Goal: Entertainment & Leisure: Consume media (video, audio)

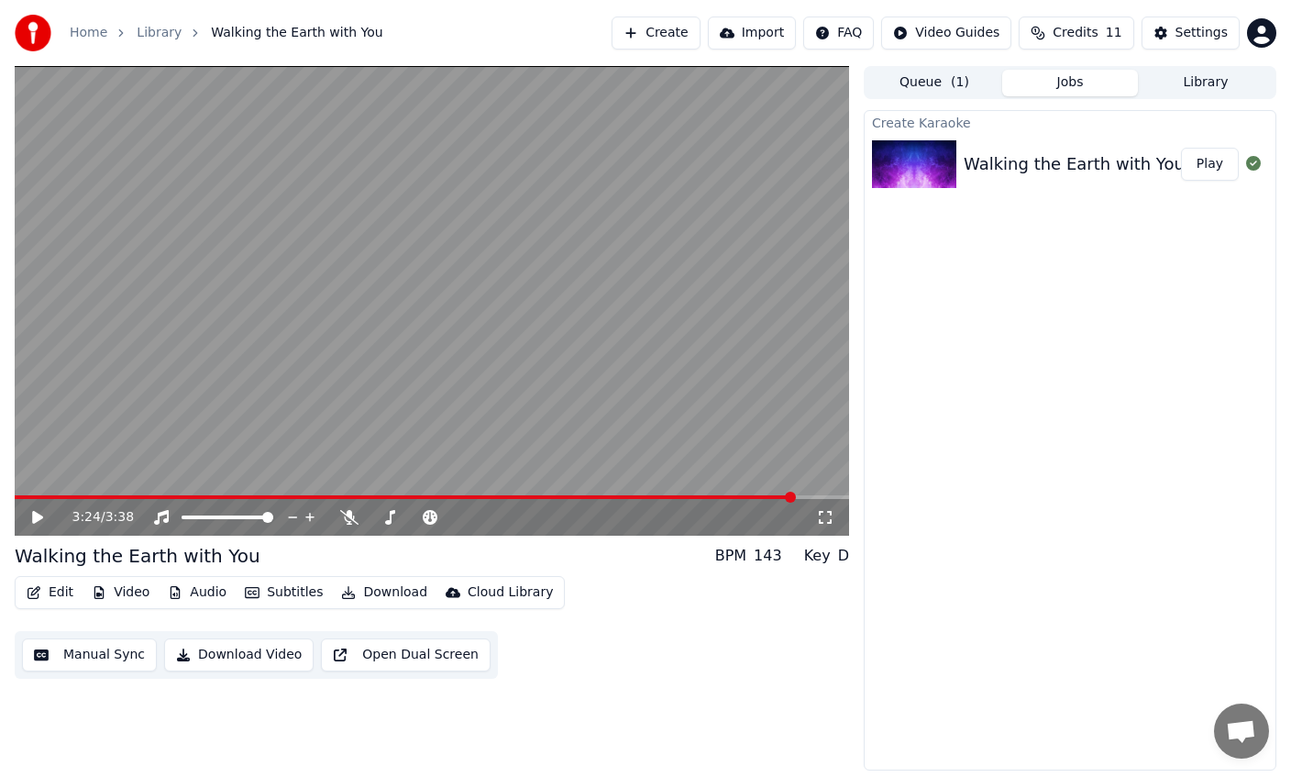
click at [395, 612] on div "Edit Video Audio Subtitles Download Cloud Library Manual Sync Download Video Op…" at bounding box center [432, 627] width 835 height 103
click at [383, 592] on button "Download" at bounding box center [384, 593] width 101 height 26
click at [521, 636] on div "Upload to [GEOGRAPHIC_DATA]" at bounding box center [566, 632] width 201 height 18
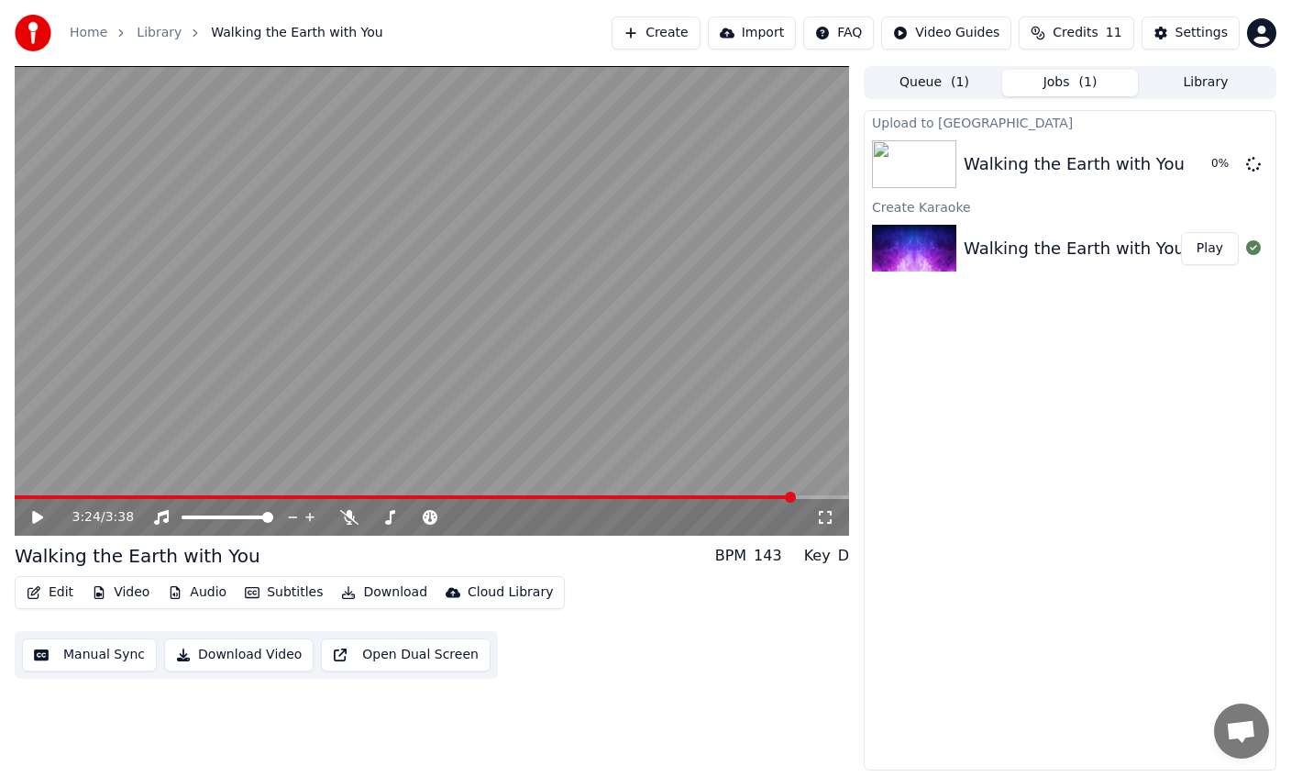
click at [401, 600] on button "Download" at bounding box center [384, 593] width 101 height 26
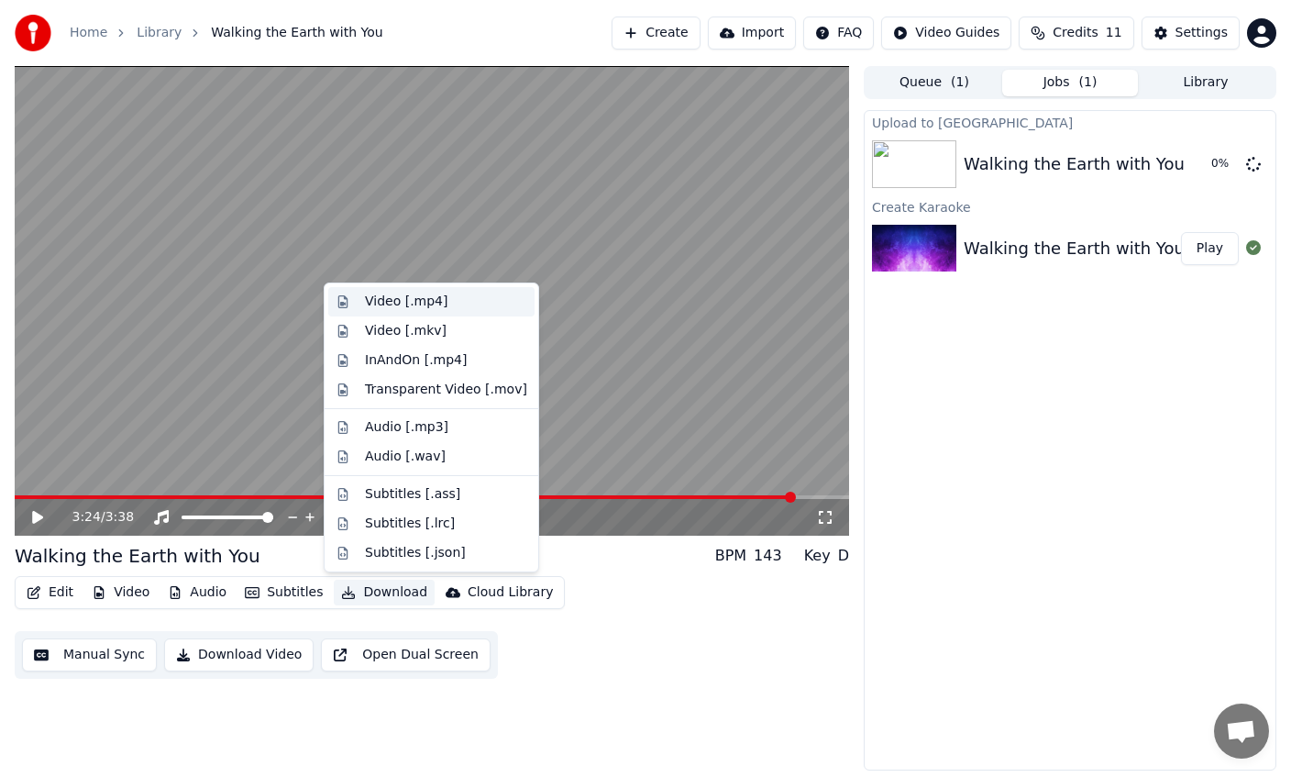
click at [451, 304] on div "Video [.mp4]" at bounding box center [446, 302] width 162 height 18
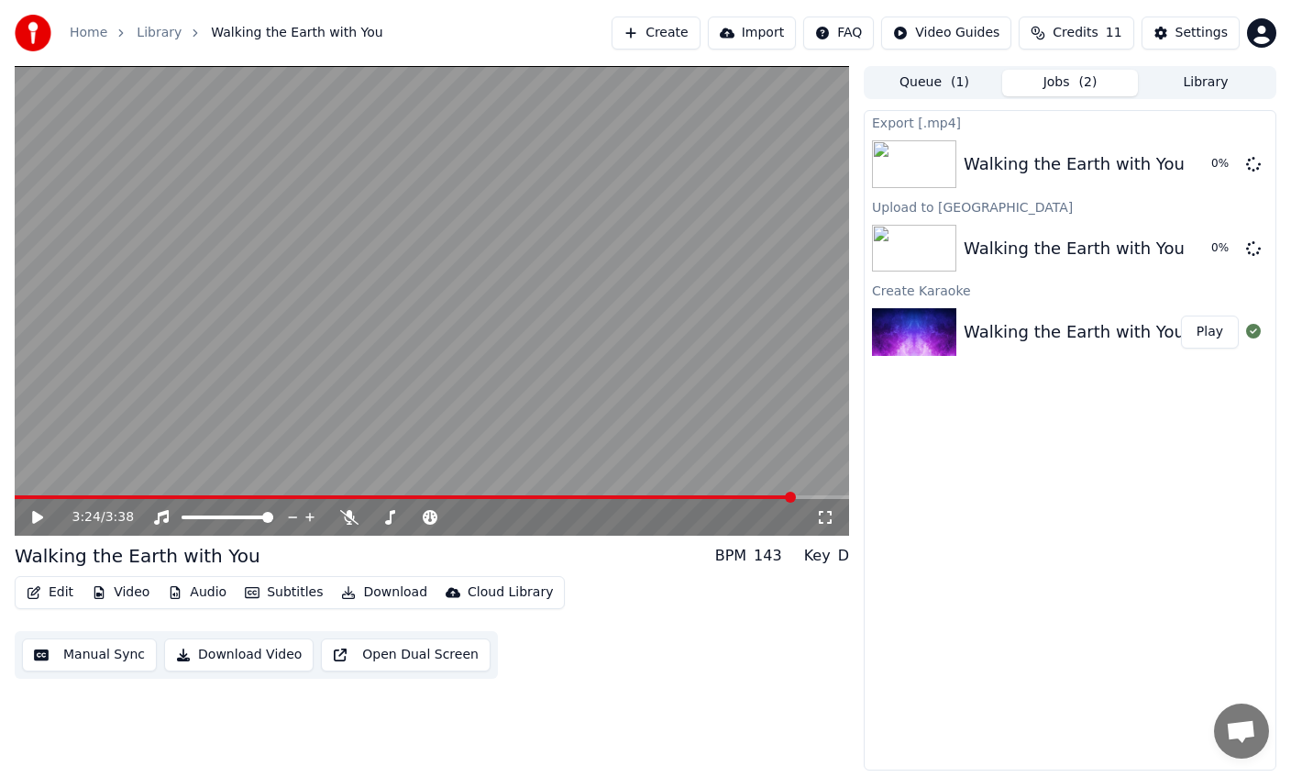
click at [221, 576] on div "Edit Video Audio Subtitles Download Cloud Library" at bounding box center [290, 592] width 550 height 33
click at [201, 594] on button "Audio" at bounding box center [196, 593] width 73 height 26
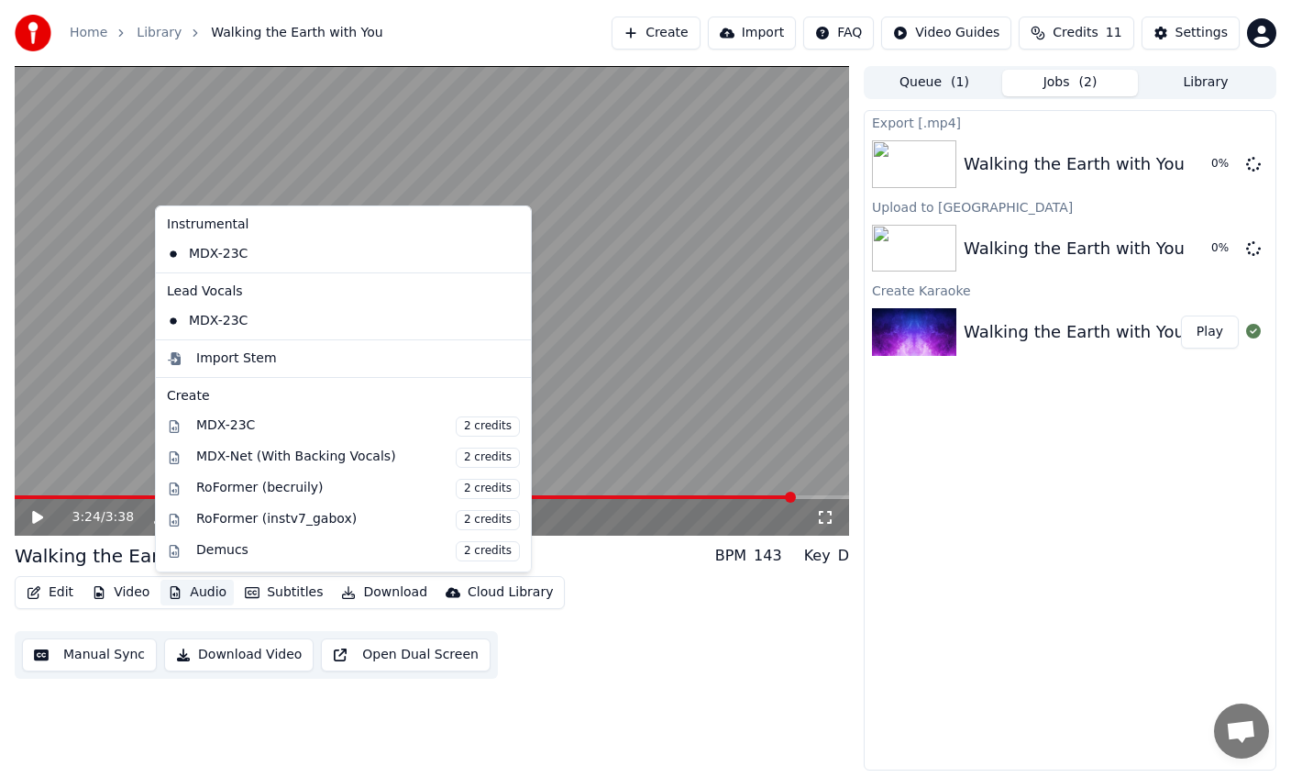
click at [206, 584] on button "Audio" at bounding box center [196, 593] width 73 height 26
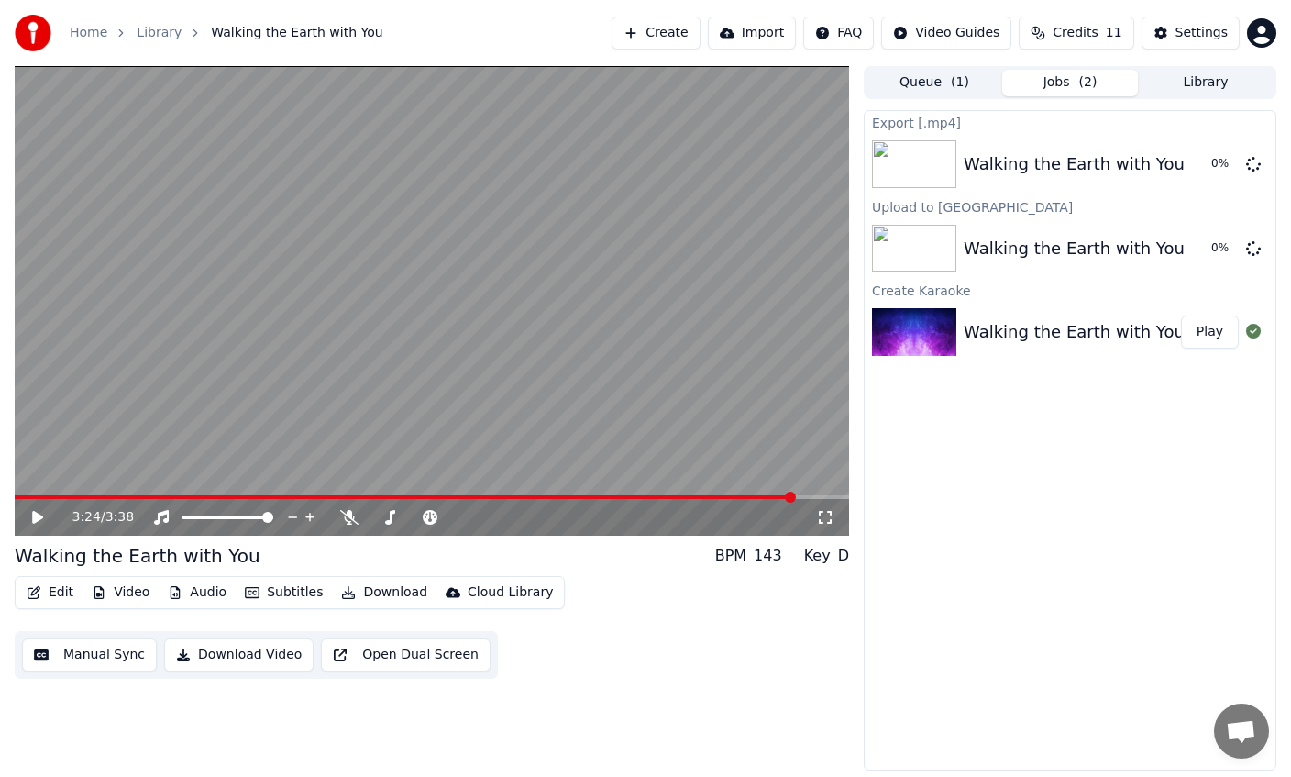
click at [191, 607] on div "Edit Video Audio Subtitles Download Cloud Library" at bounding box center [290, 592] width 550 height 33
click at [195, 593] on button "Audio" at bounding box center [196, 593] width 73 height 26
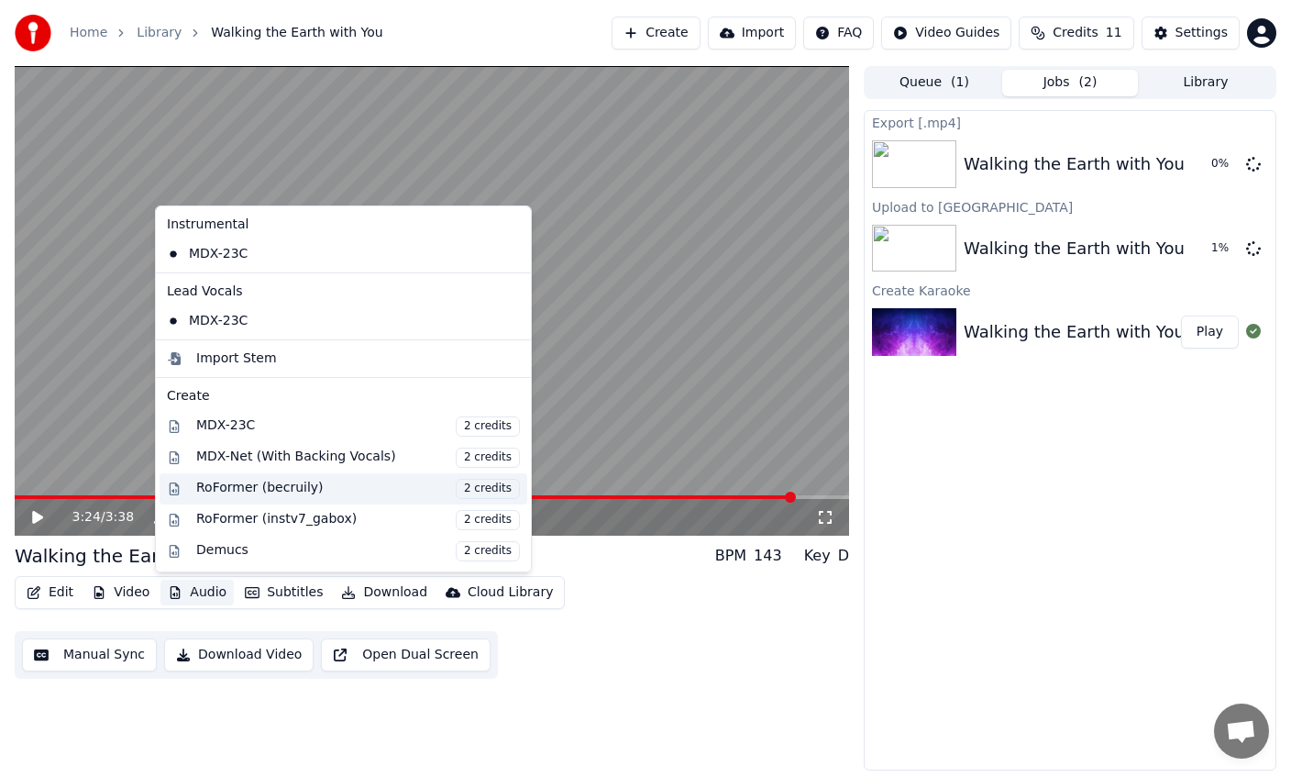
scroll to position [186, 0]
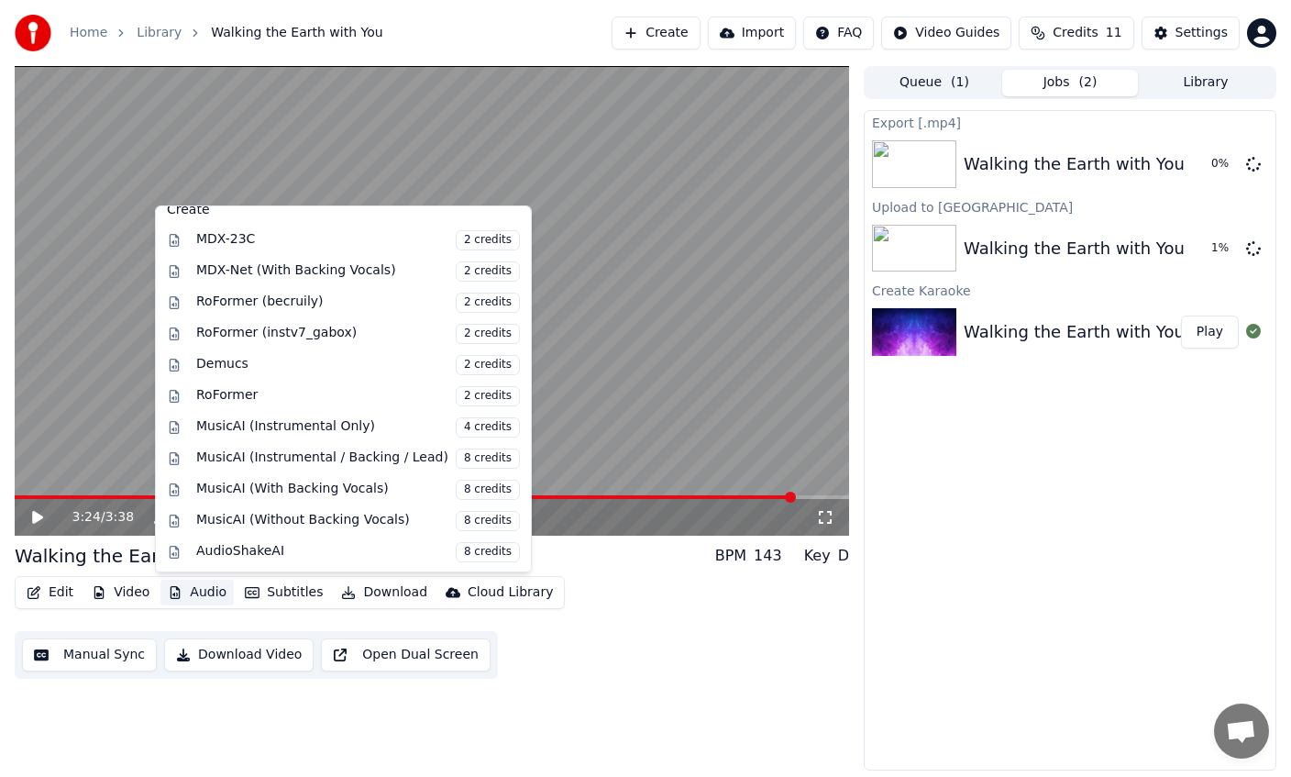
click at [723, 586] on div "Edit Video Audio Subtitles Download Cloud Library Manual Sync Download Video Op…" at bounding box center [432, 627] width 835 height 103
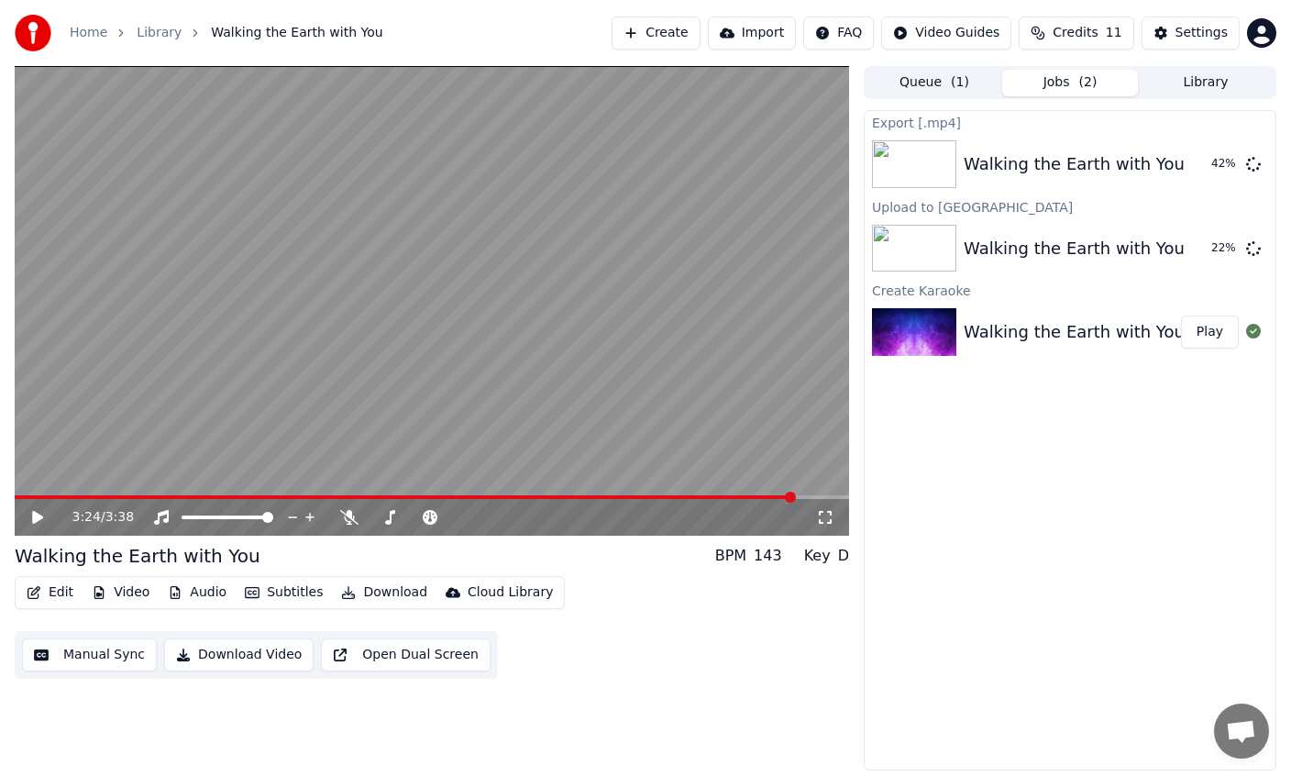
click at [558, 642] on div "Edit Video Audio Subtitles Download Cloud Library Manual Sync Download Video Op…" at bounding box center [432, 627] width 835 height 103
click at [956, 80] on span "( 1 )" at bounding box center [960, 82] width 18 height 18
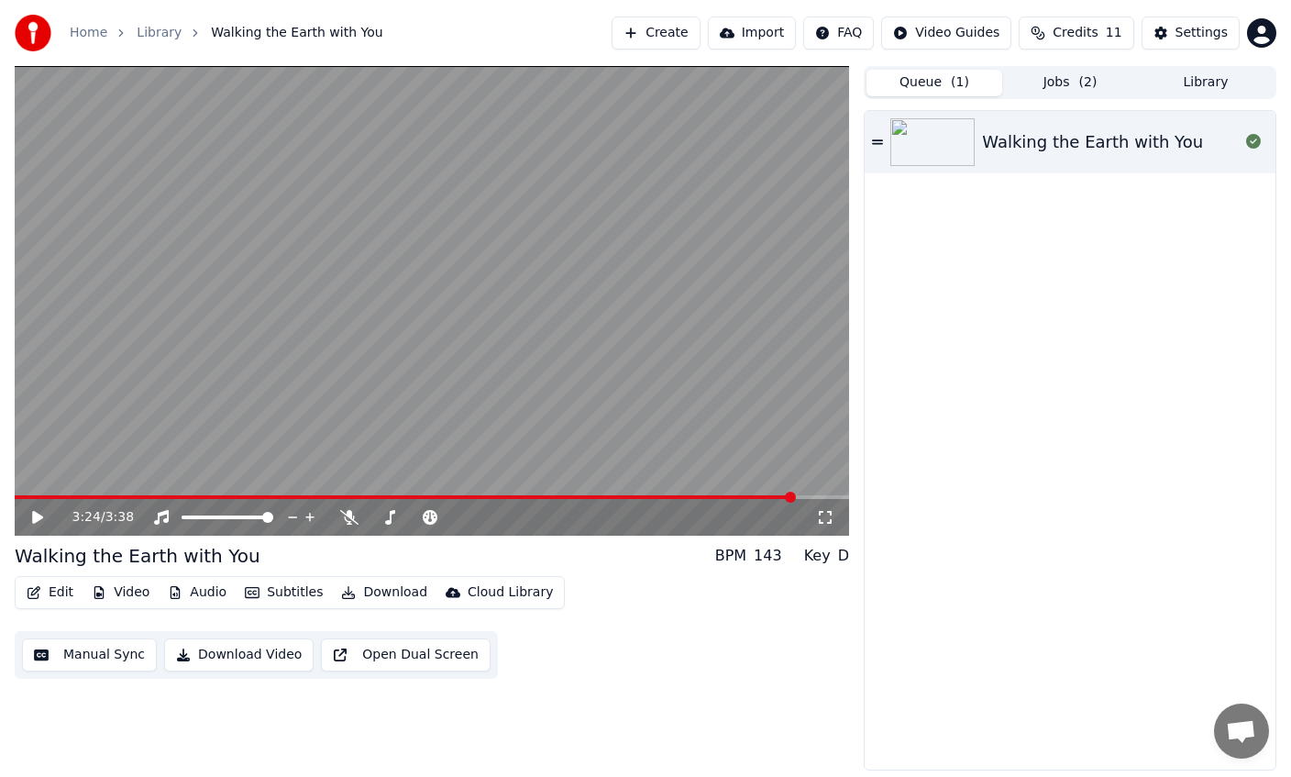
click at [1047, 87] on button "Jobs ( 2 )" at bounding box center [1070, 83] width 136 height 27
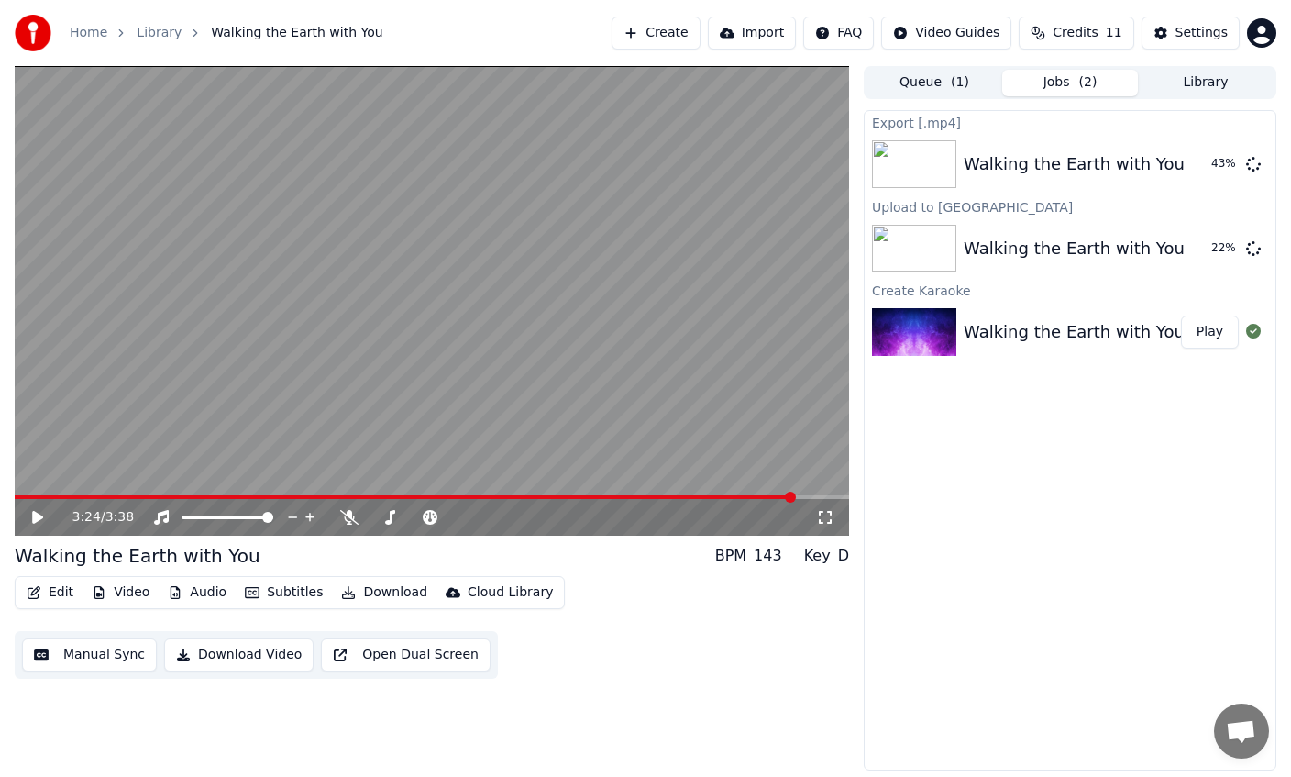
click at [1111, 451] on div "Export [.mp4] Walking the Earth with You 43 % Upload to Cloud Library Walking t…" at bounding box center [1070, 440] width 413 height 660
click at [15, 495] on span at bounding box center [405, 497] width 780 height 4
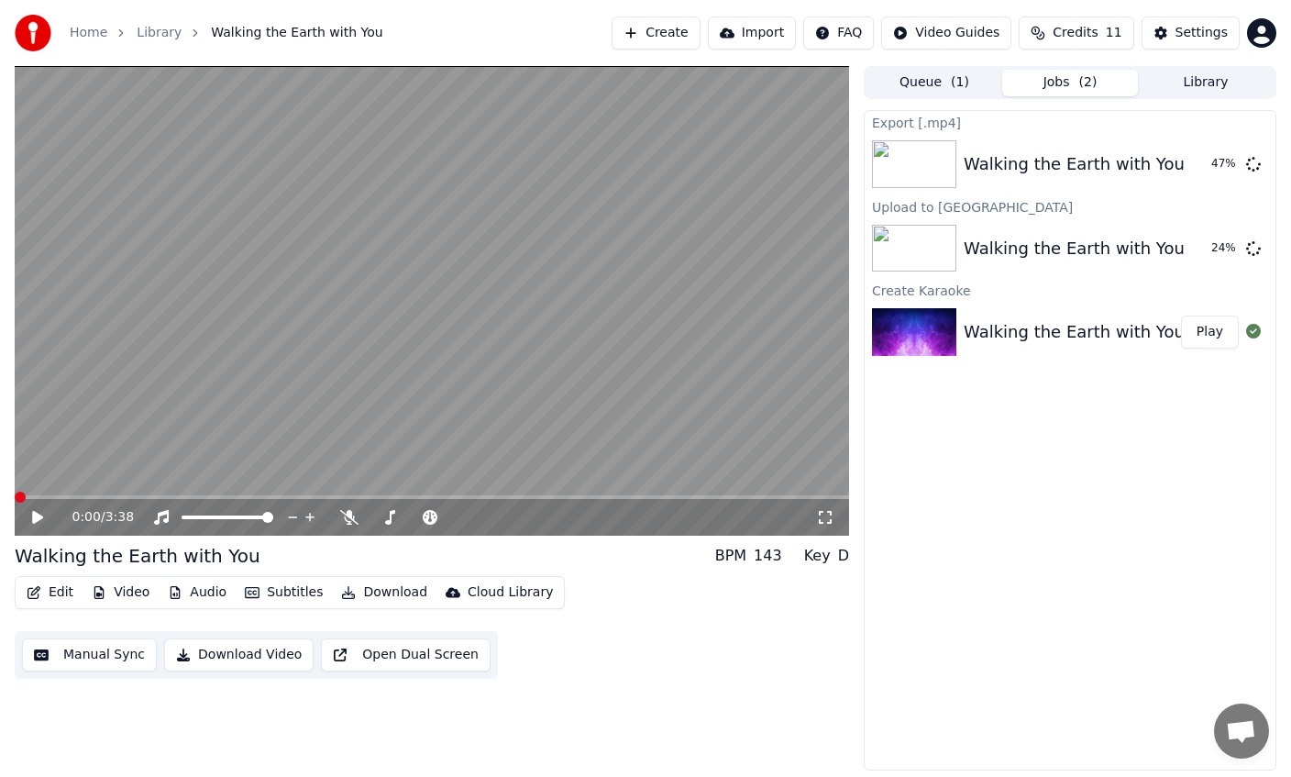
click at [36, 516] on icon at bounding box center [37, 517] width 11 height 13
click at [53, 499] on div "0:00 / 3:38" at bounding box center [432, 517] width 835 height 37
click at [37, 516] on icon at bounding box center [50, 517] width 42 height 15
click at [36, 518] on icon at bounding box center [37, 517] width 11 height 13
click at [36, 518] on icon at bounding box center [37, 517] width 9 height 11
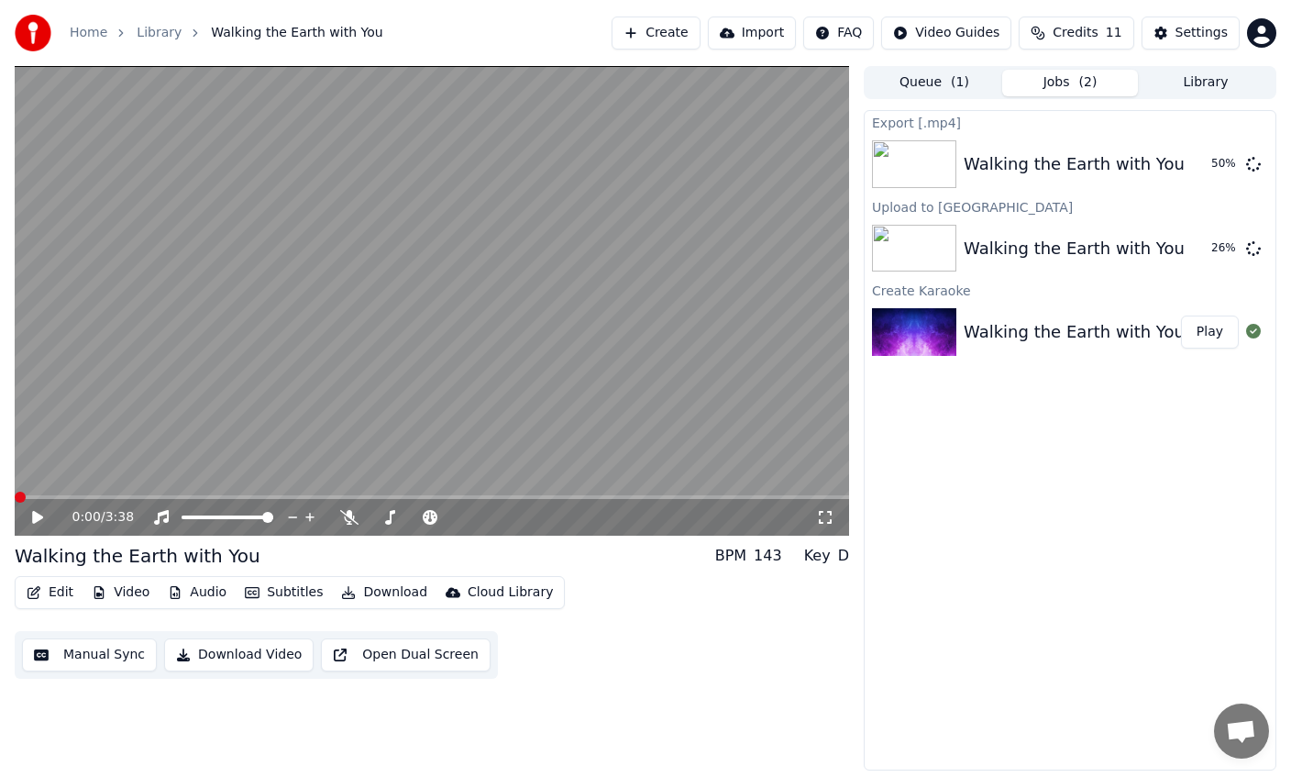
click at [15, 492] on span at bounding box center [20, 497] width 11 height 11
click at [38, 516] on icon at bounding box center [37, 517] width 11 height 13
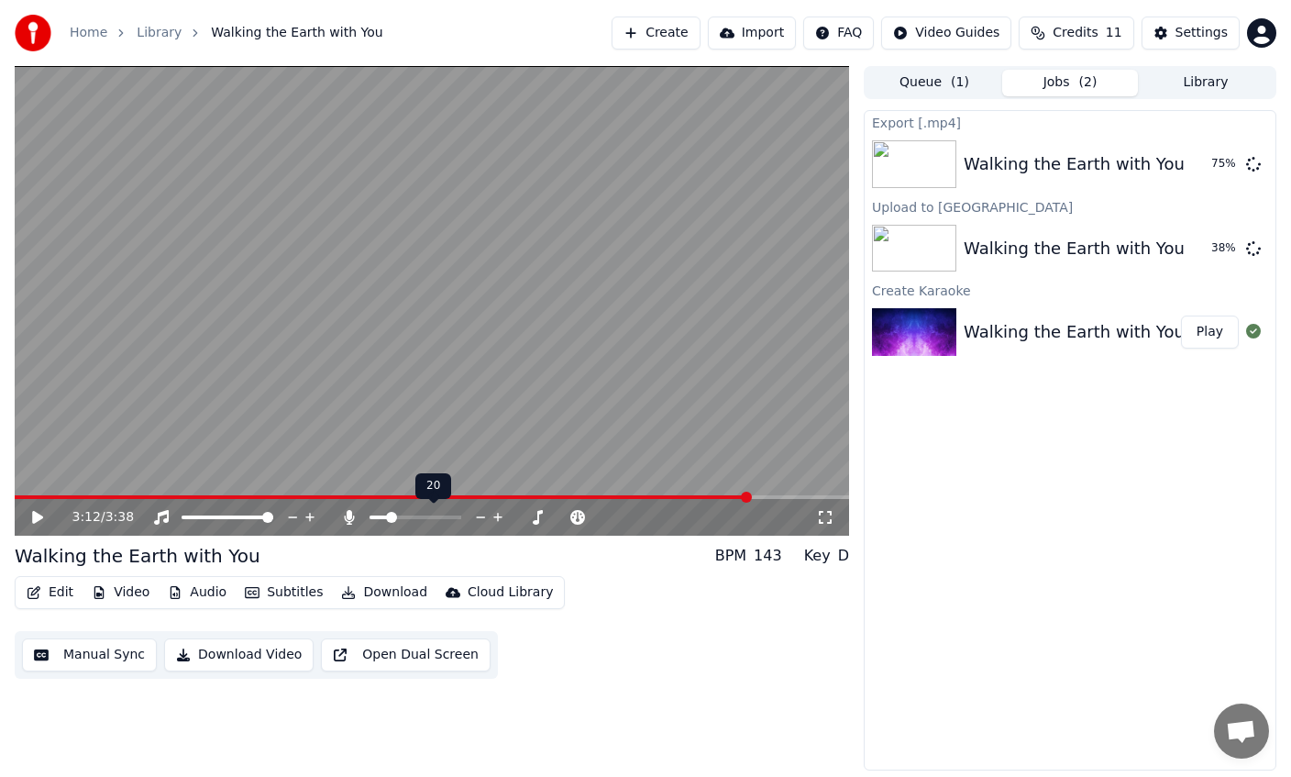
click at [387, 519] on span at bounding box center [416, 517] width 92 height 4
click at [28, 499] on div "3:12 / 3:38" at bounding box center [432, 517] width 835 height 37
click at [34, 495] on span at bounding box center [383, 497] width 736 height 4
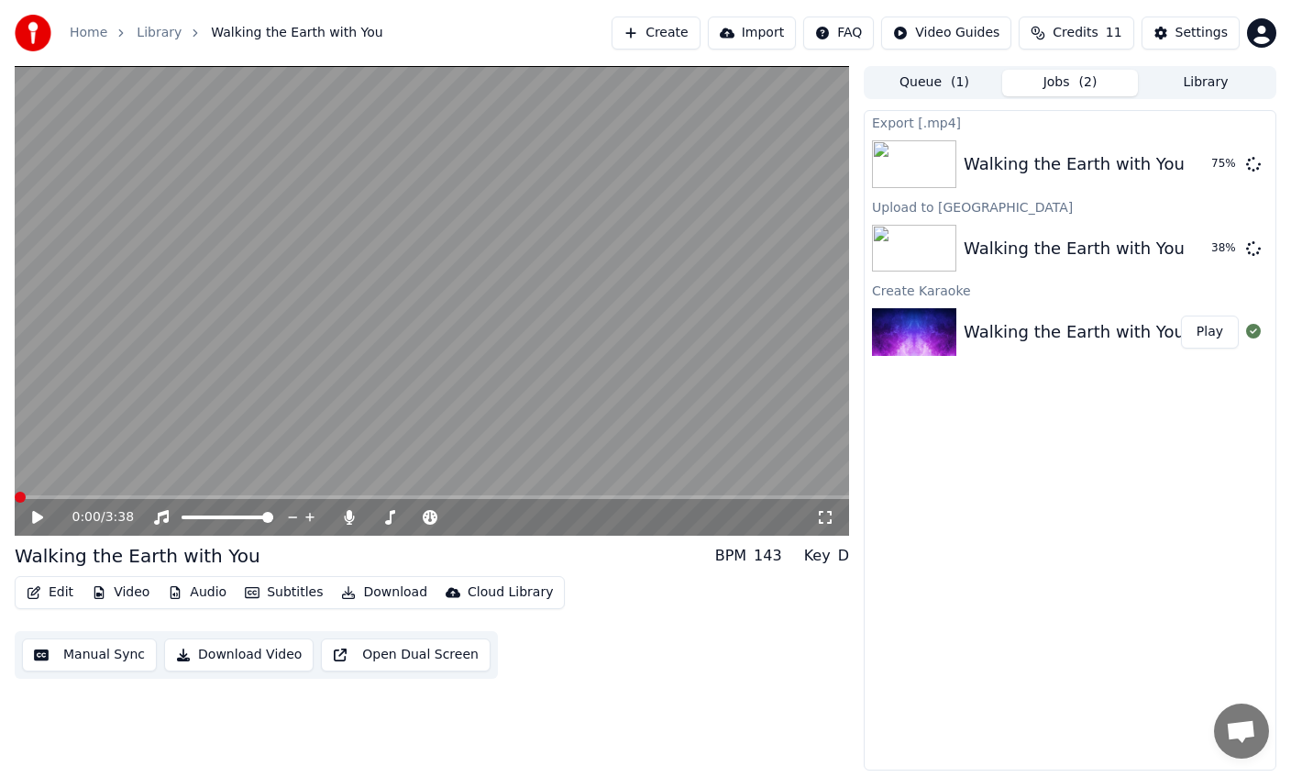
click at [15, 497] on span at bounding box center [20, 497] width 11 height 11
click at [52, 497] on span at bounding box center [432, 497] width 835 height 4
click at [43, 515] on icon at bounding box center [50, 517] width 42 height 15
click at [105, 495] on span at bounding box center [432, 497] width 835 height 4
click at [38, 526] on div "0:24 / 3:38" at bounding box center [432, 517] width 835 height 37
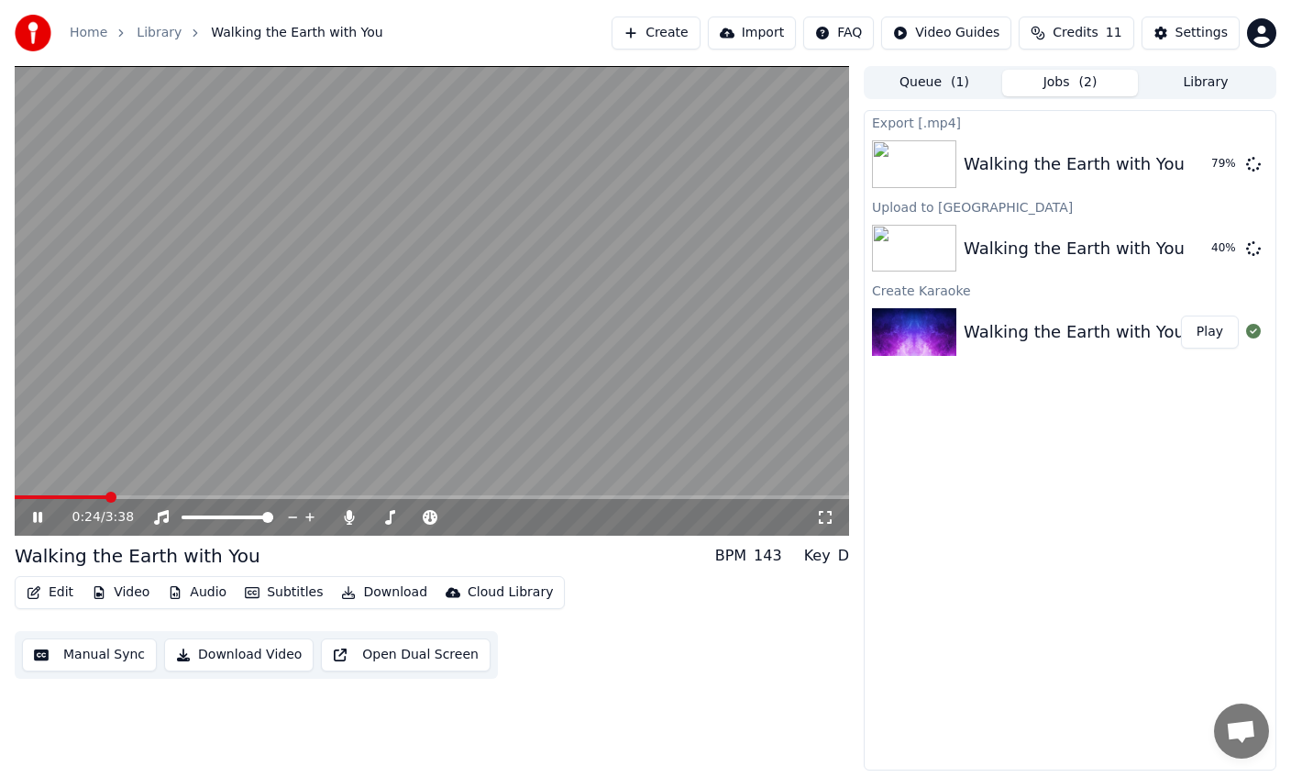
click at [38, 519] on icon at bounding box center [50, 517] width 42 height 15
click at [1067, 160] on div "Walking the Earth with You" at bounding box center [1074, 164] width 221 height 26
drag, startPoint x: 441, startPoint y: 612, endPoint x: 441, endPoint y: 601, distance: 11.0
click at [441, 602] on div "Edit Video Audio Subtitles Download Cloud Library Manual Sync Download Video Op…" at bounding box center [432, 627] width 835 height 103
click at [420, 496] on span at bounding box center [432, 497] width 835 height 4
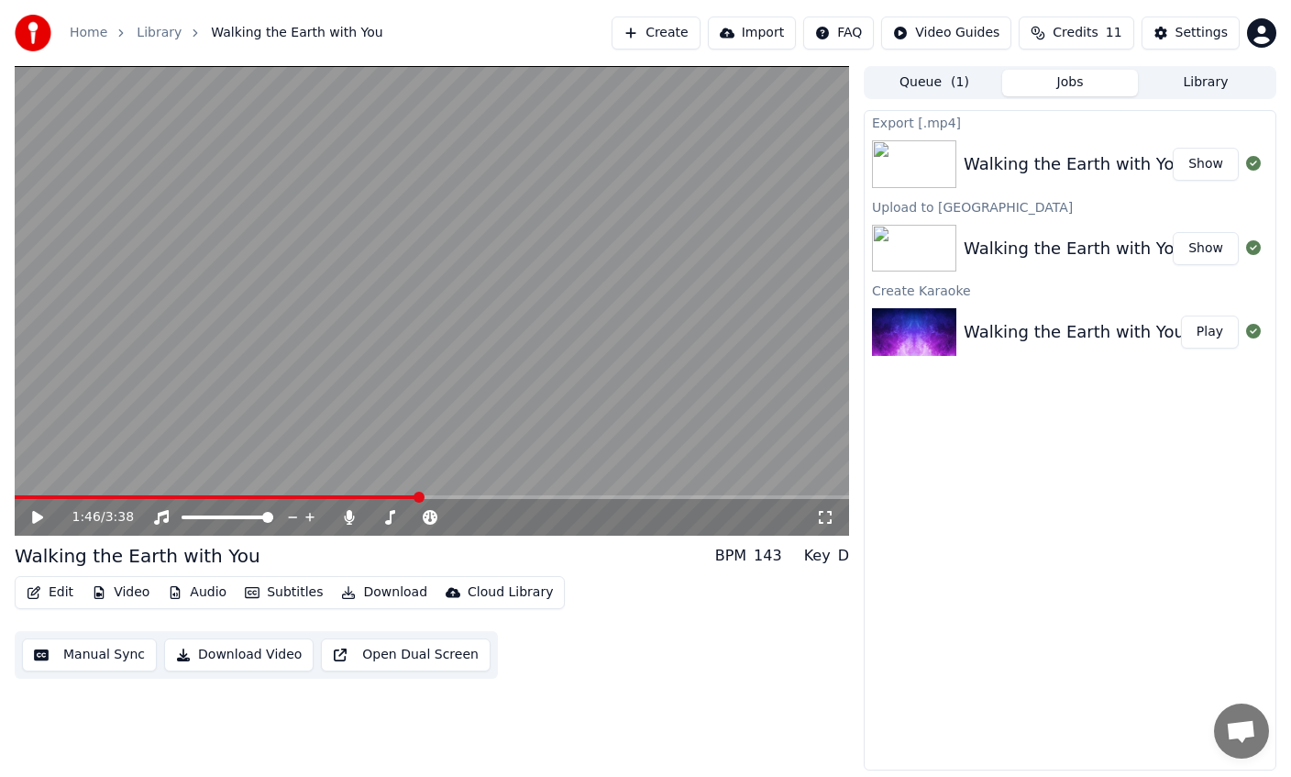
click at [406, 409] on video at bounding box center [432, 301] width 835 height 470
click at [465, 493] on video at bounding box center [432, 301] width 835 height 470
click at [513, 496] on span at bounding box center [432, 497] width 835 height 4
click at [500, 390] on video at bounding box center [432, 301] width 835 height 470
click at [587, 503] on div "2:11 / 3:38" at bounding box center [432, 517] width 835 height 37
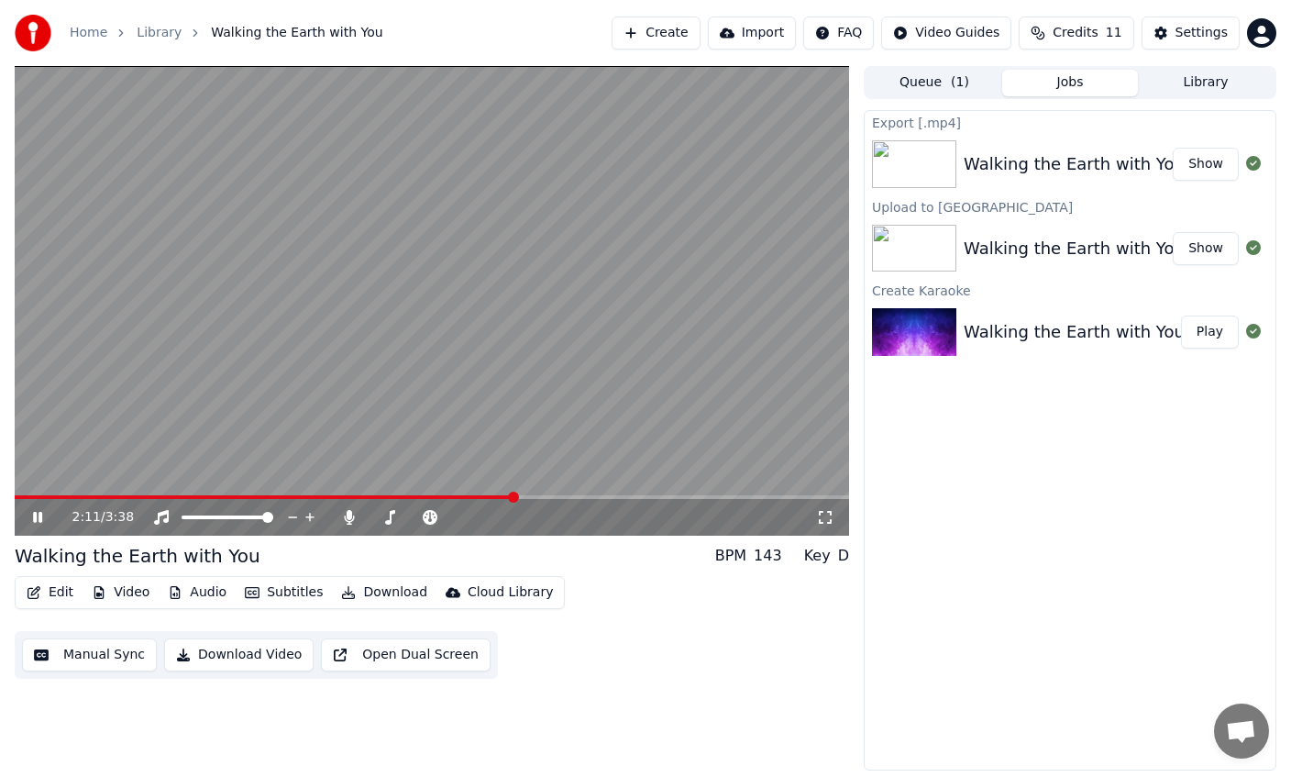
click at [575, 499] on div "2:11 / 3:38" at bounding box center [432, 517] width 835 height 37
click at [506, 427] on video at bounding box center [432, 301] width 835 height 470
click at [532, 493] on video at bounding box center [432, 301] width 835 height 470
click at [519, 363] on video at bounding box center [432, 301] width 835 height 470
click at [447, 496] on span at bounding box center [432, 497] width 835 height 4
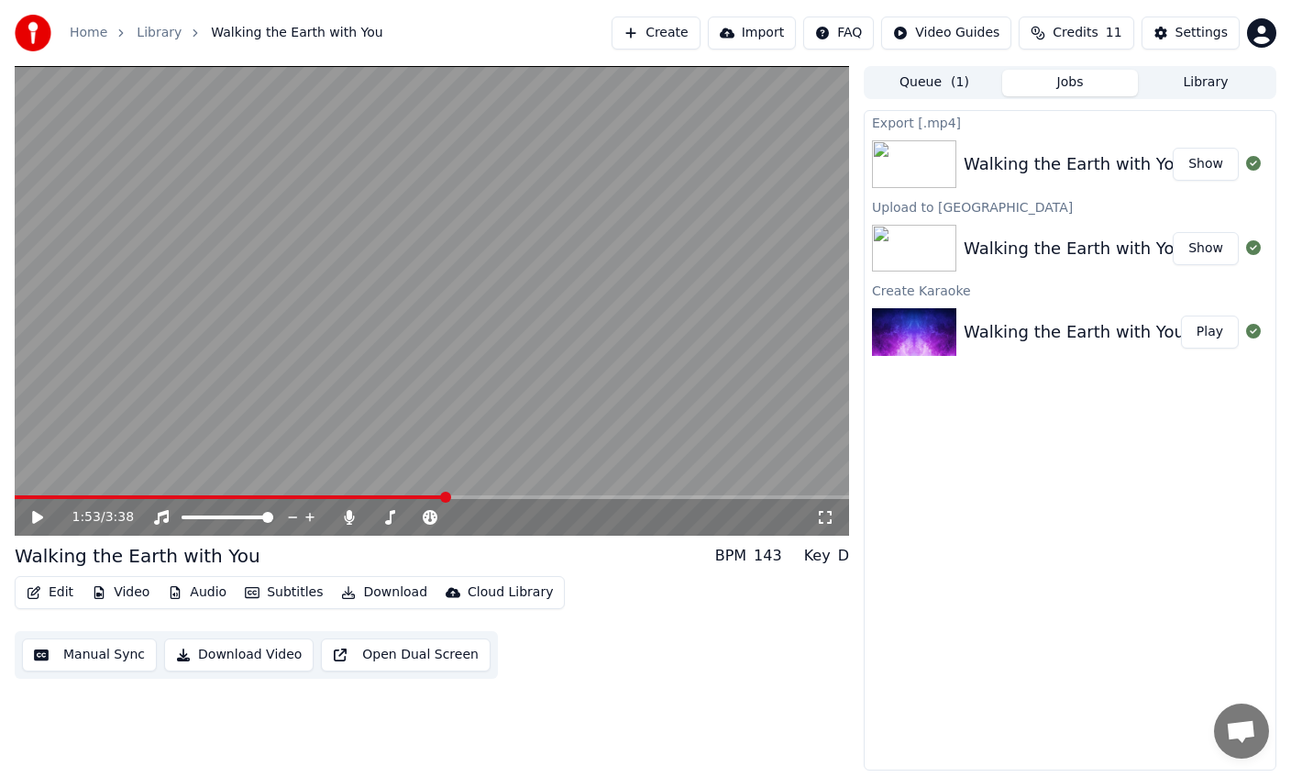
click at [376, 498] on span at bounding box center [230, 497] width 431 height 4
click at [376, 498] on span at bounding box center [377, 497] width 11 height 11
click at [428, 390] on video at bounding box center [432, 301] width 835 height 470
click at [551, 497] on span at bounding box center [320, 497] width 610 height 4
click at [29, 525] on div "3:33 / 3:38" at bounding box center [432, 517] width 820 height 18
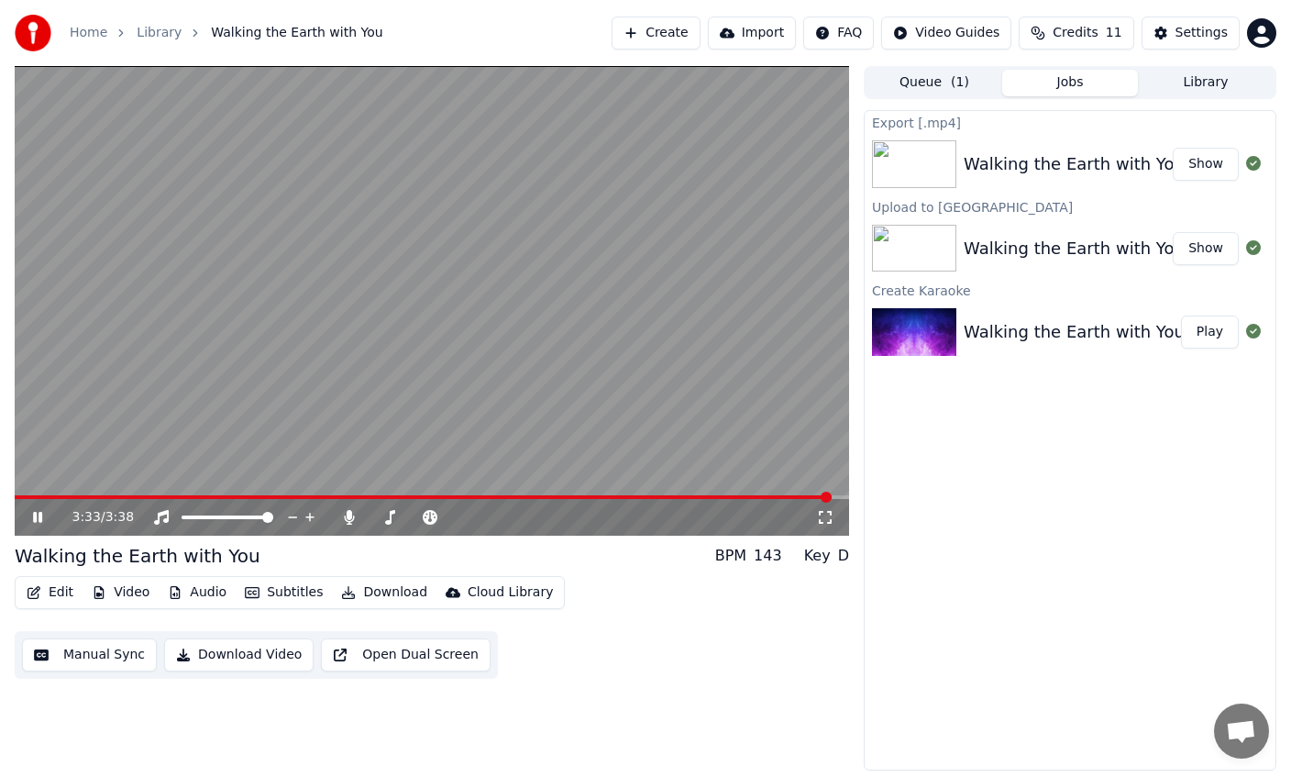
click at [37, 519] on icon at bounding box center [50, 517] width 42 height 15
click at [437, 496] on span at bounding box center [424, 497] width 818 height 4
click at [45, 522] on icon at bounding box center [50, 517] width 42 height 15
click at [400, 496] on span at bounding box center [432, 497] width 835 height 4
click at [46, 515] on icon at bounding box center [50, 517] width 42 height 15
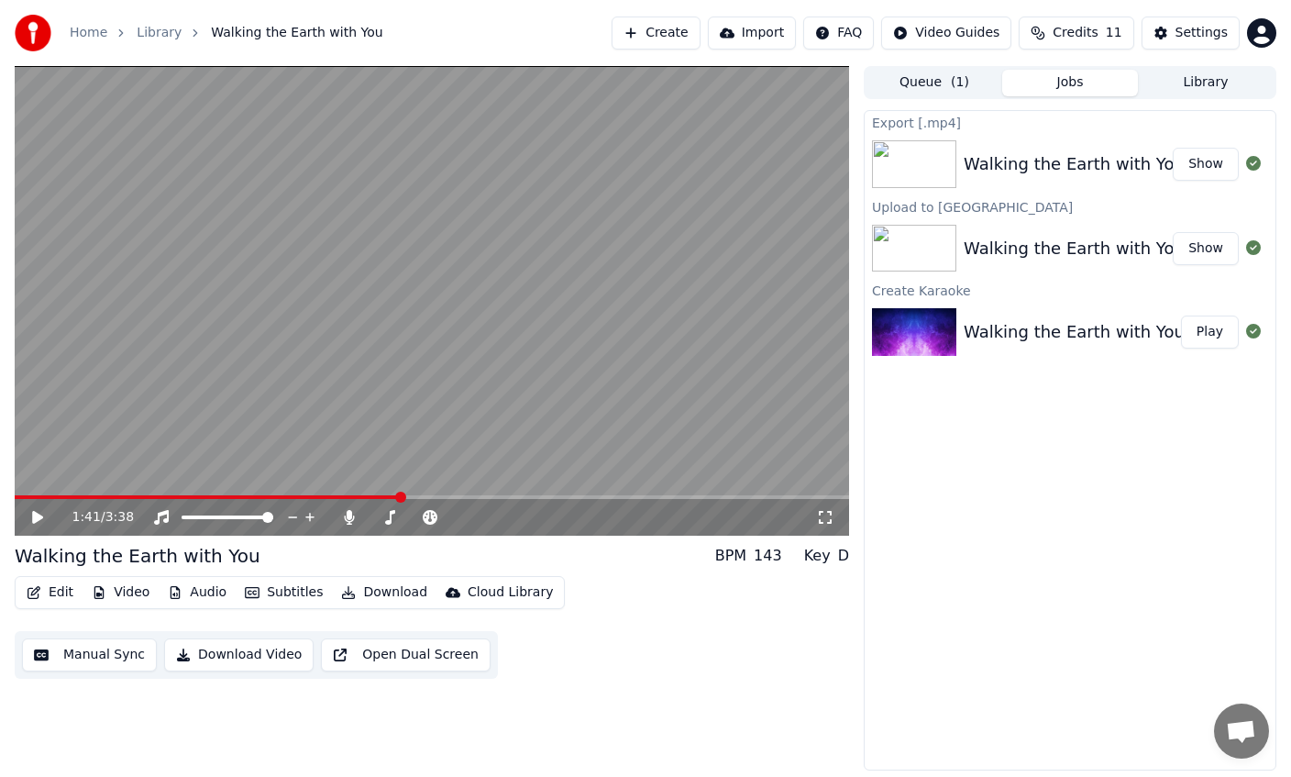
click at [391, 495] on span at bounding box center [432, 497] width 835 height 4
click at [35, 525] on div "1:39 / 3:38" at bounding box center [432, 517] width 820 height 18
click at [40, 512] on icon at bounding box center [50, 517] width 42 height 15
click at [38, 518] on icon at bounding box center [50, 517] width 42 height 15
click at [344, 495] on span at bounding box center [432, 497] width 835 height 4
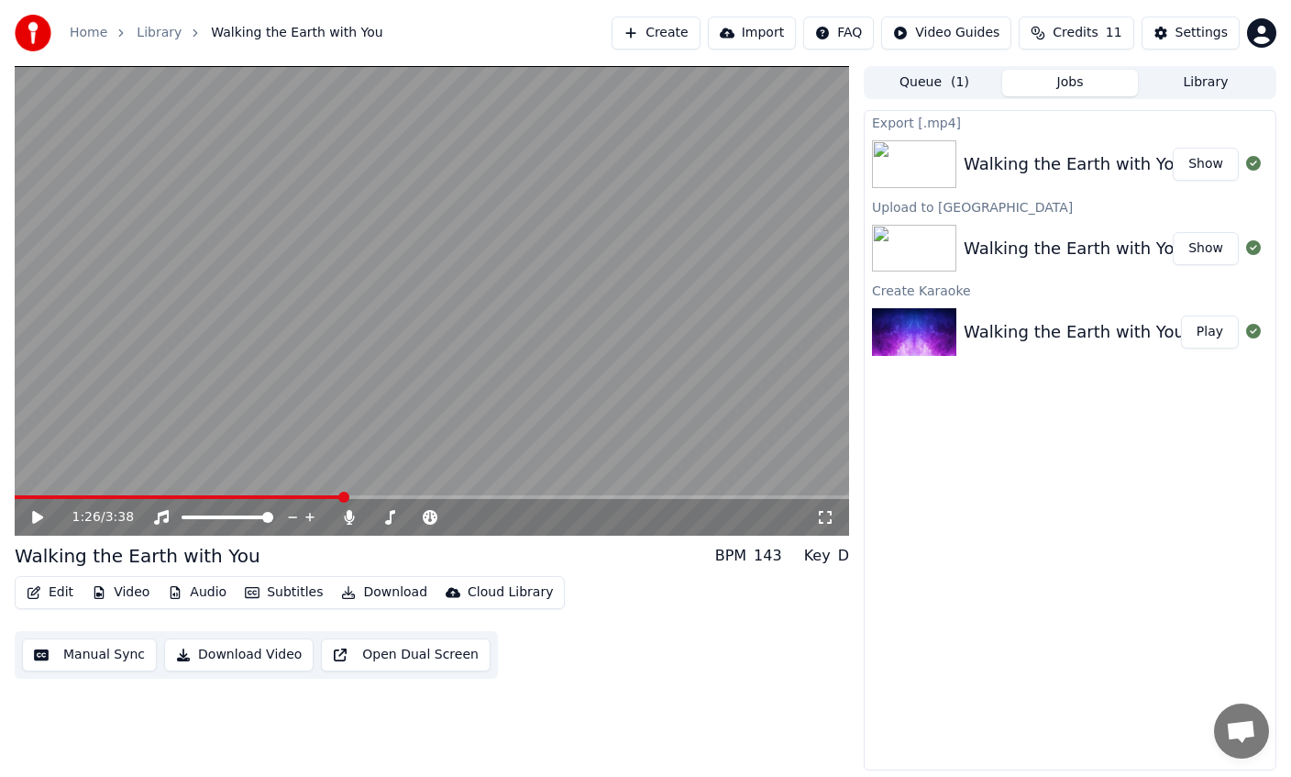
click at [39, 517] on icon at bounding box center [37, 517] width 11 height 13
click at [39, 517] on icon at bounding box center [37, 517] width 9 height 11
click at [341, 496] on span at bounding box center [343, 497] width 11 height 11
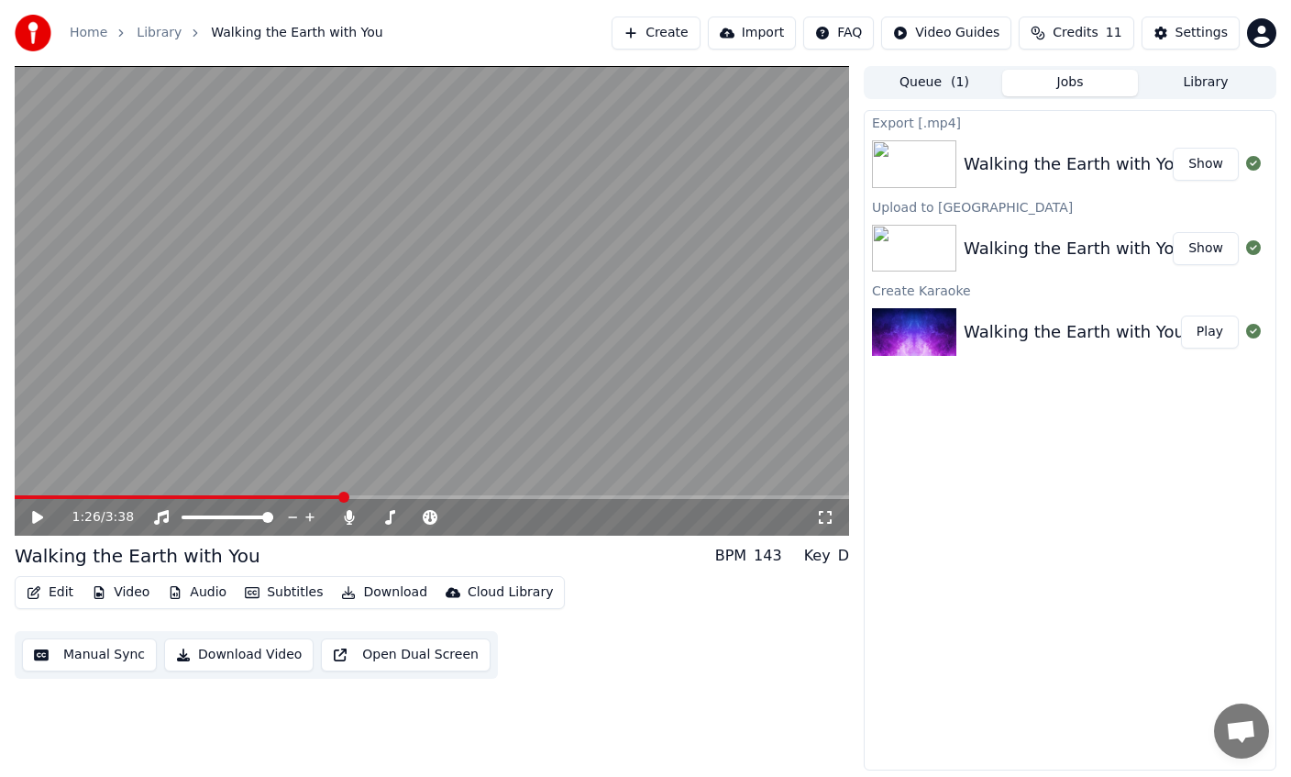
click at [341, 496] on span at bounding box center [343, 497] width 11 height 11
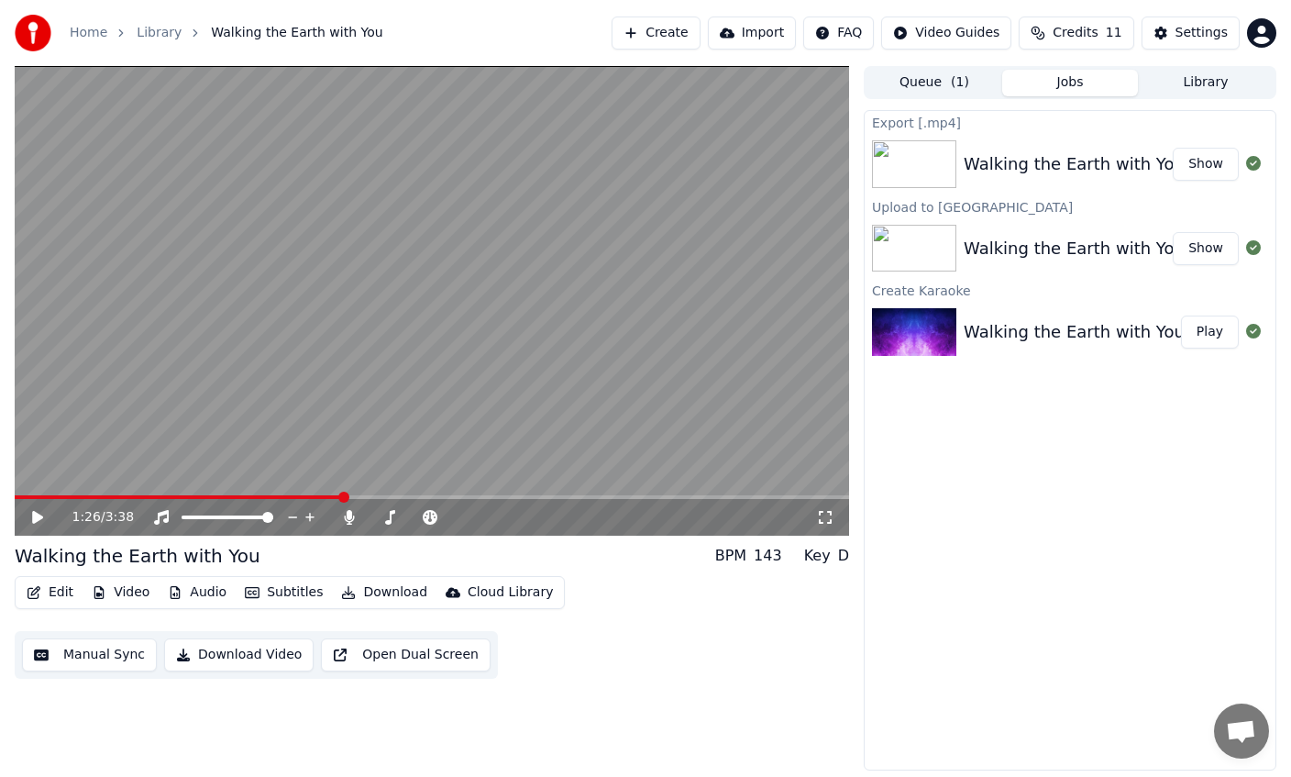
click at [341, 496] on span at bounding box center [343, 497] width 11 height 11
click at [321, 497] on span at bounding box center [432, 497] width 835 height 4
click at [321, 497] on span at bounding box center [321, 497] width 11 height 11
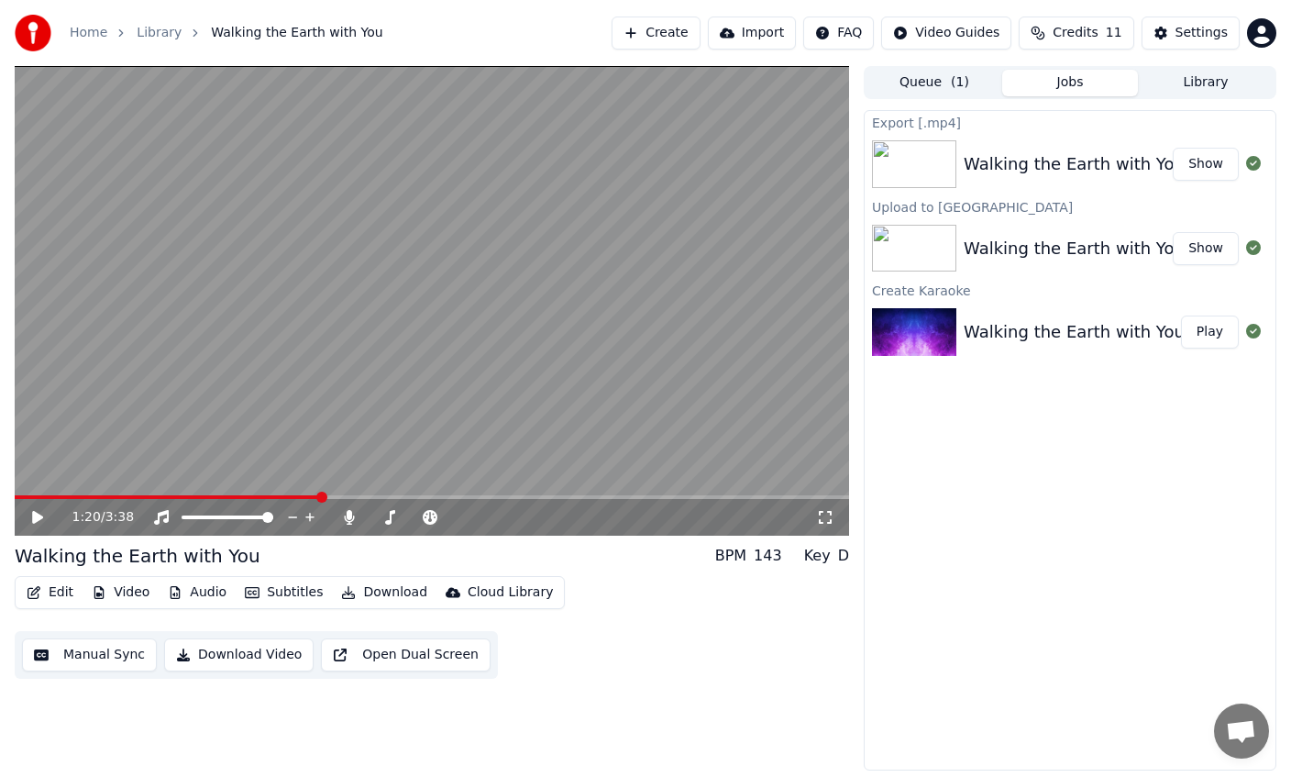
click at [39, 514] on icon at bounding box center [37, 517] width 11 height 13
click at [48, 523] on icon at bounding box center [50, 517] width 42 height 15
click at [42, 523] on icon at bounding box center [50, 517] width 42 height 15
click at [36, 511] on icon at bounding box center [50, 517] width 42 height 15
click at [424, 495] on span at bounding box center [432, 497] width 835 height 4
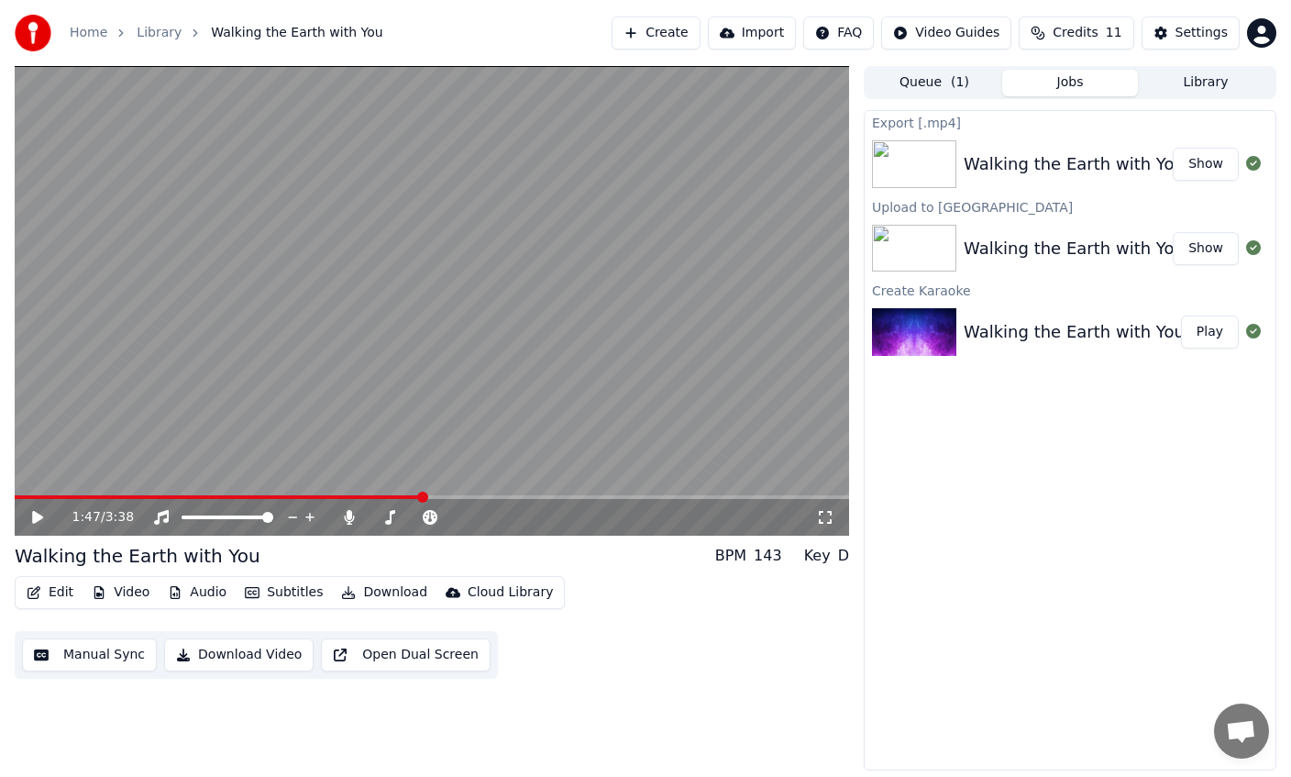
click at [34, 518] on icon at bounding box center [37, 517] width 11 height 13
click at [34, 518] on icon at bounding box center [37, 517] width 9 height 11
click at [420, 496] on span at bounding box center [422, 497] width 11 height 11
click at [387, 495] on span at bounding box center [219, 497] width 408 height 4
click at [39, 519] on icon at bounding box center [37, 517] width 11 height 13
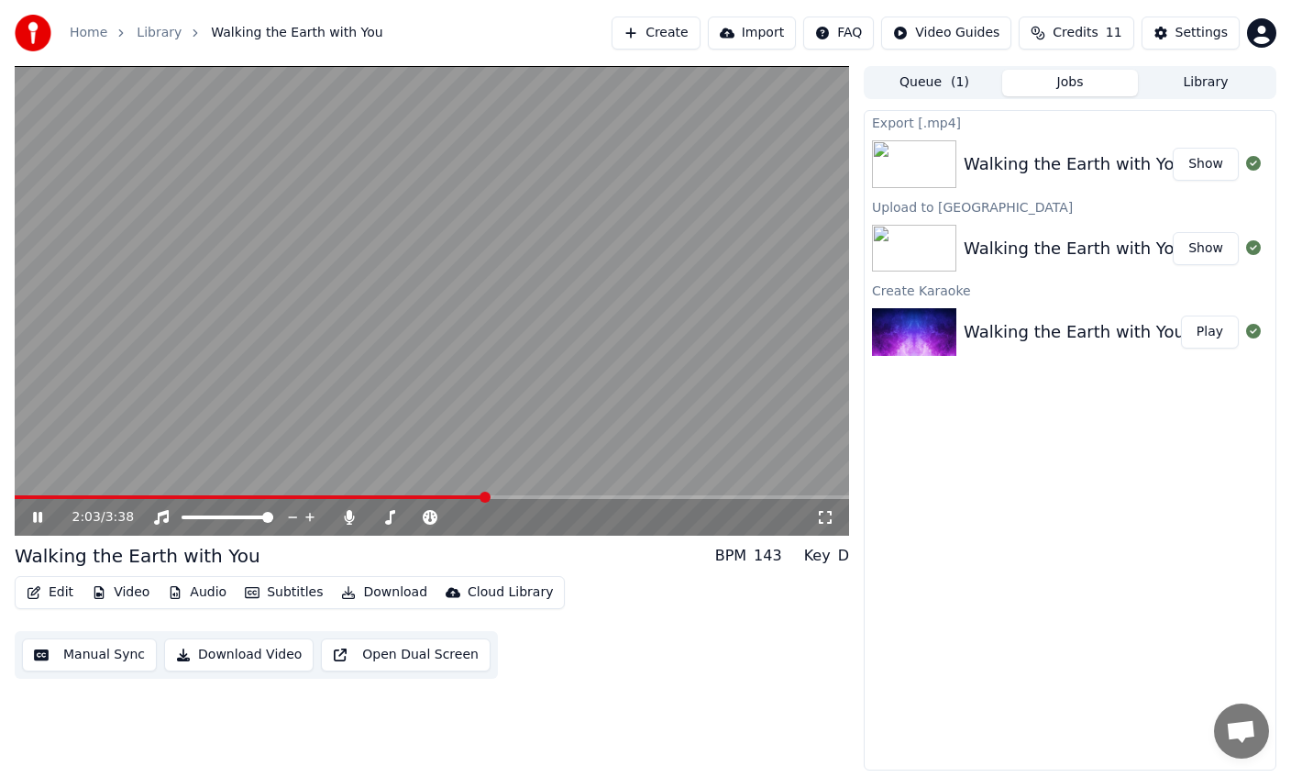
click at [456, 495] on span at bounding box center [250, 497] width 471 height 4
click at [542, 495] on span at bounding box center [432, 497] width 835 height 4
click at [315, 409] on video at bounding box center [432, 301] width 835 height 470
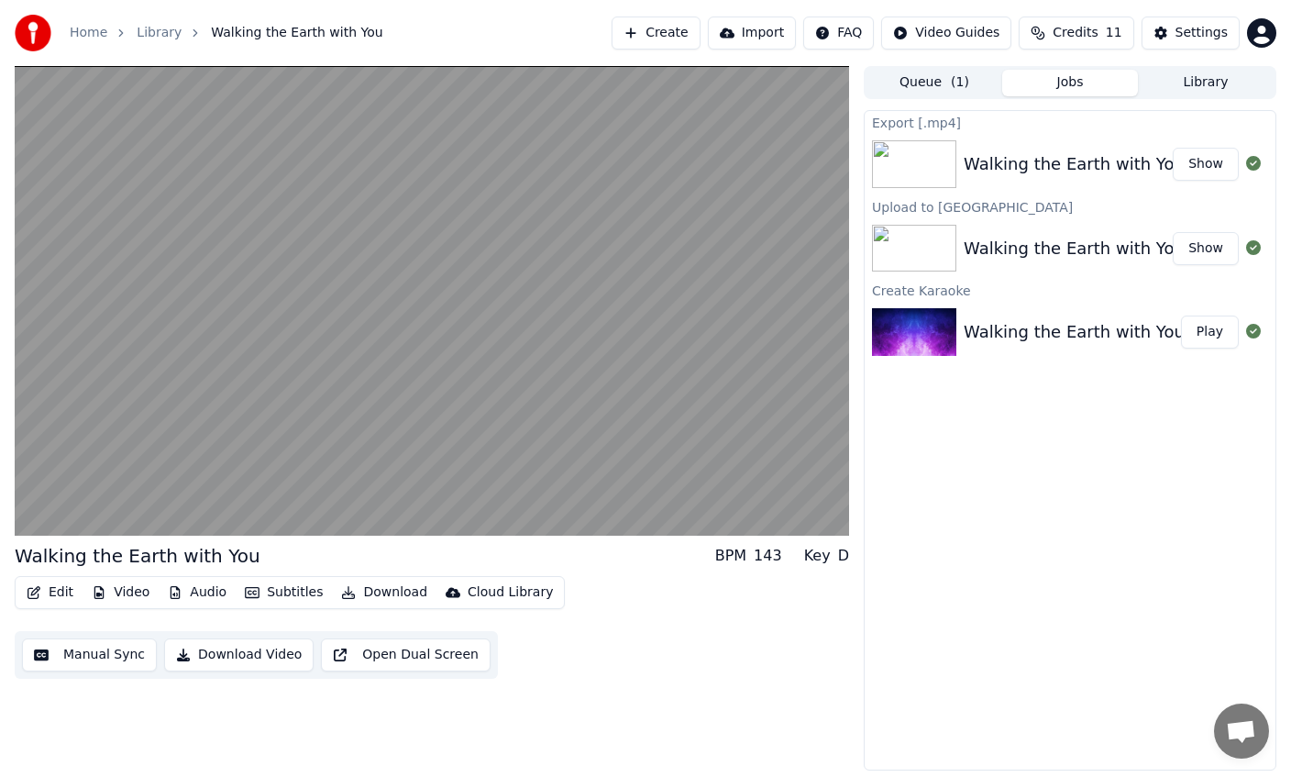
click at [212, 426] on video at bounding box center [432, 301] width 835 height 470
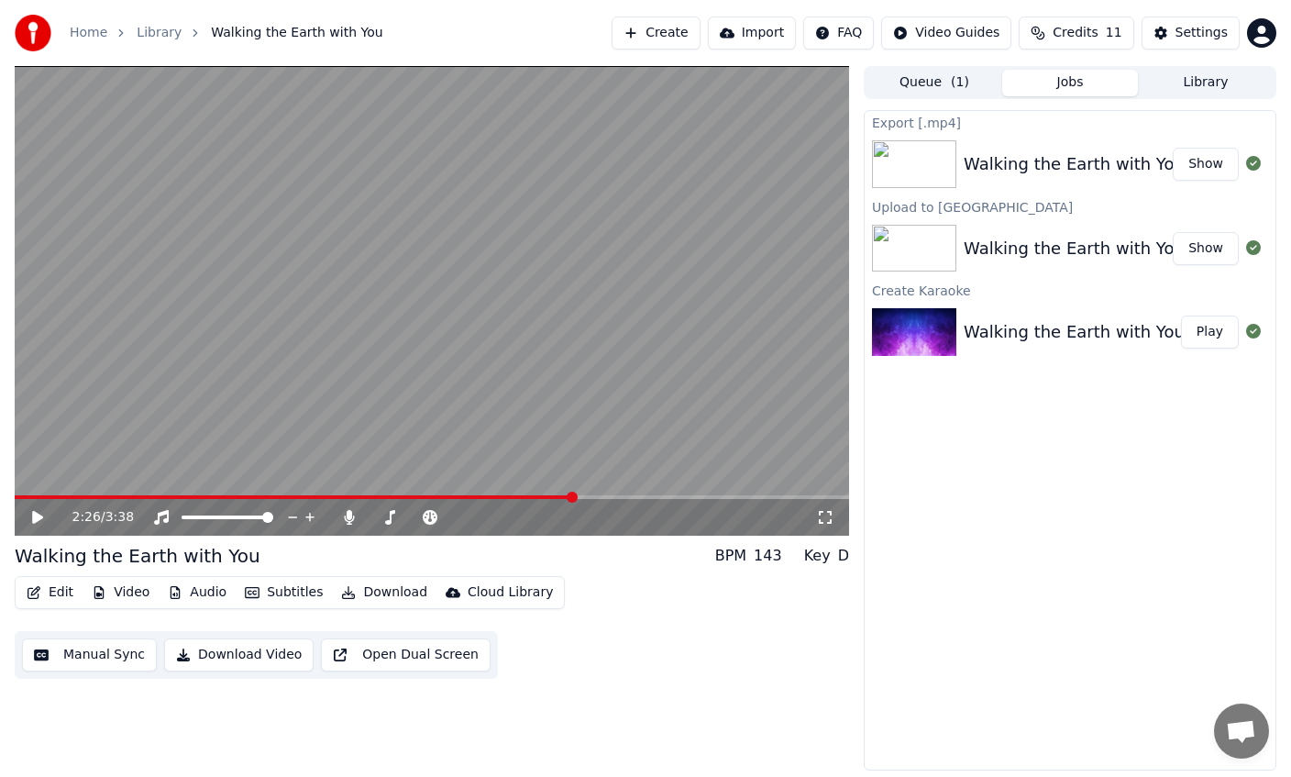
click at [547, 498] on span at bounding box center [294, 497] width 559 height 4
click at [23, 503] on div "2:25 / 3:38" at bounding box center [432, 517] width 835 height 37
click at [29, 500] on div "2:25 / 3:38" at bounding box center [432, 517] width 835 height 37
click at [30, 496] on span at bounding box center [293, 497] width 556 height 4
click at [38, 514] on icon at bounding box center [37, 517] width 11 height 13
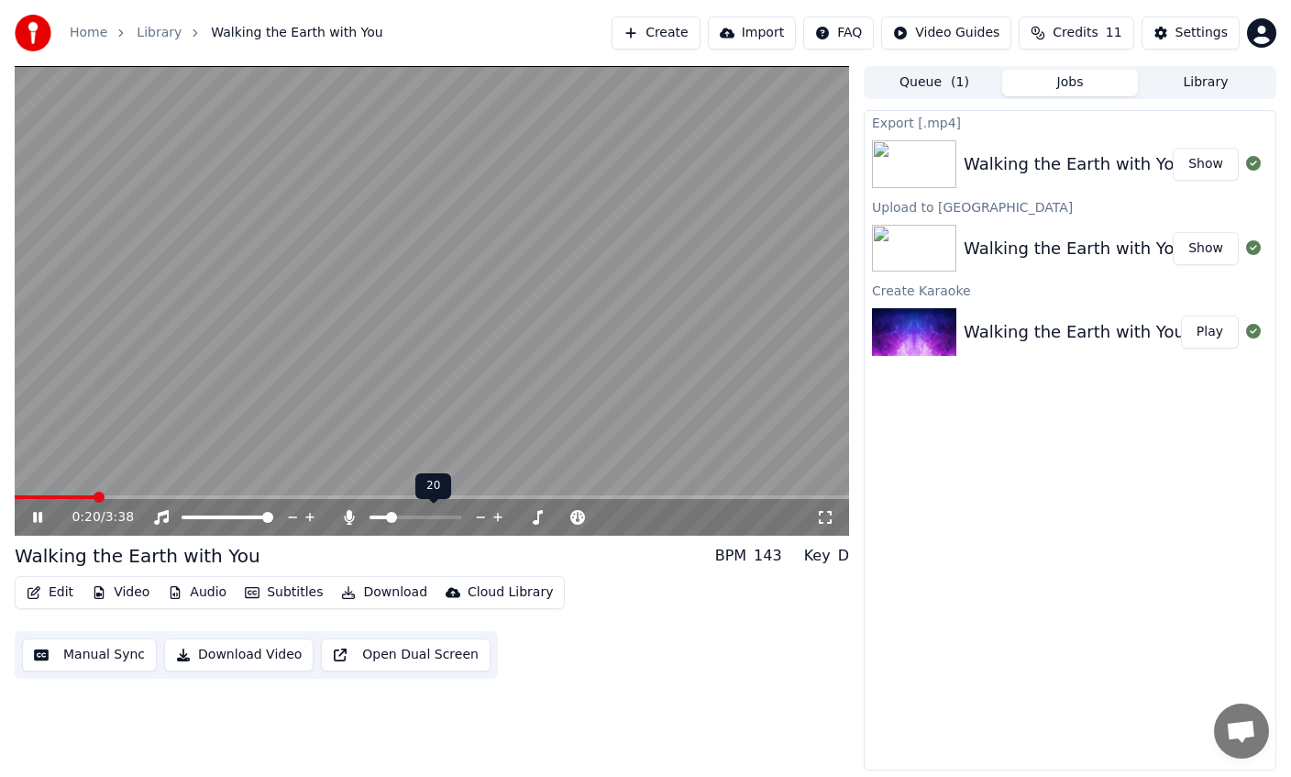
drag, startPoint x: 398, startPoint y: 522, endPoint x: 491, endPoint y: 508, distance: 93.6
click at [491, 508] on div at bounding box center [433, 517] width 148 height 18
click at [455, 518] on span at bounding box center [416, 517] width 92 height 4
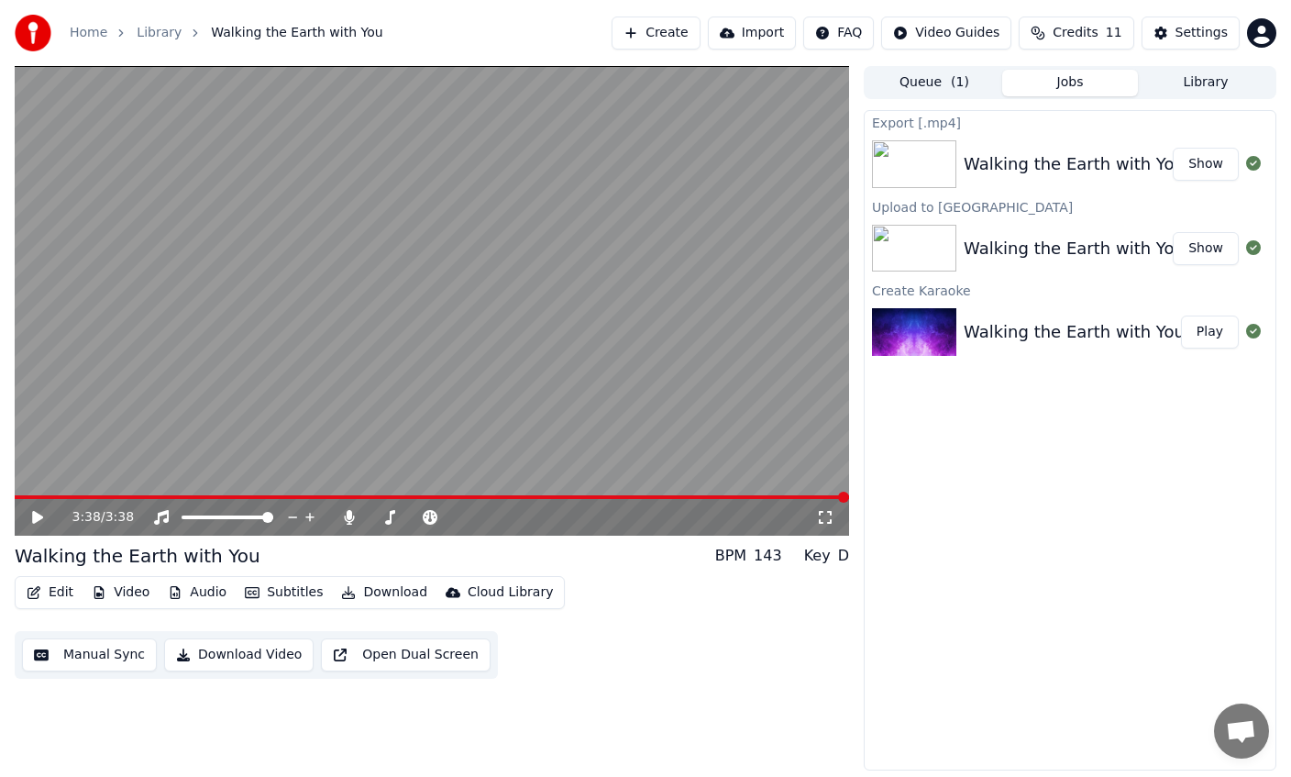
click at [31, 496] on span at bounding box center [432, 497] width 835 height 4
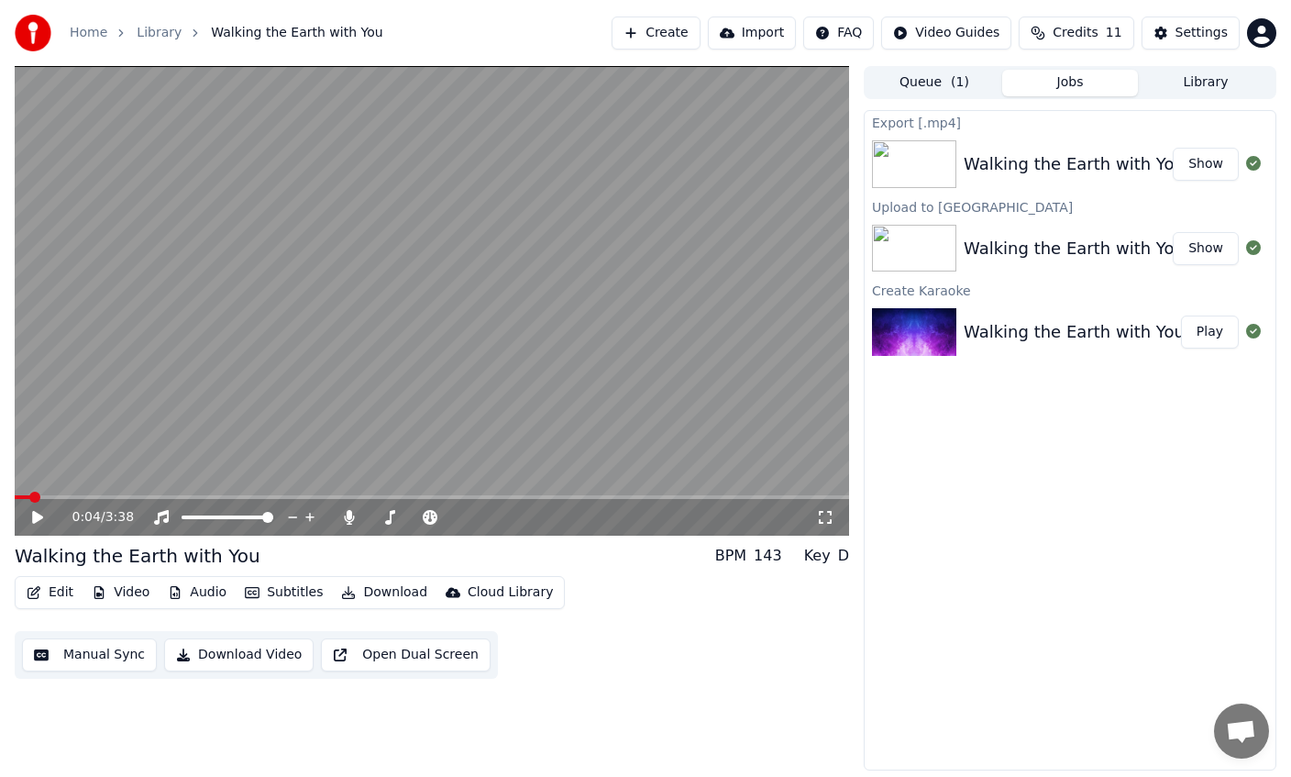
click at [36, 512] on icon at bounding box center [37, 517] width 11 height 13
